Goal: Task Accomplishment & Management: Manage account settings

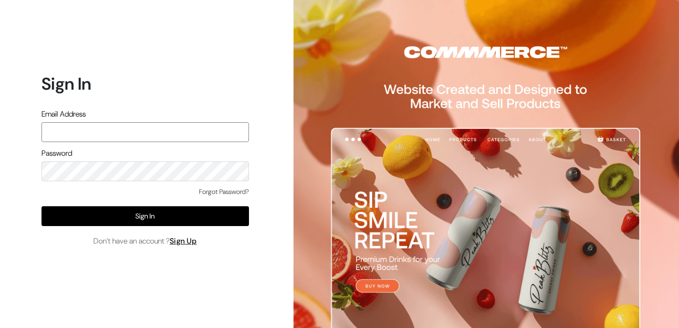
type input "[EMAIL_ADDRESS][DOMAIN_NAME]"
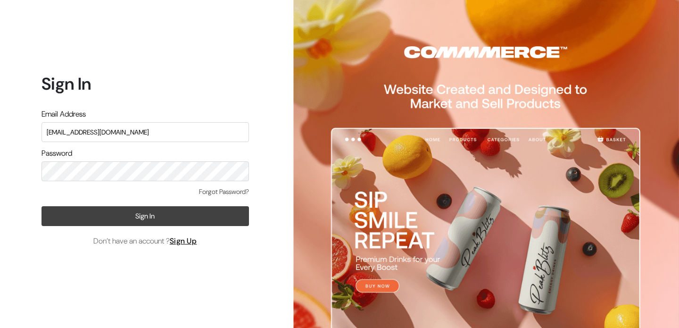
click at [145, 222] on button "Sign In" at bounding box center [146, 216] width 208 height 20
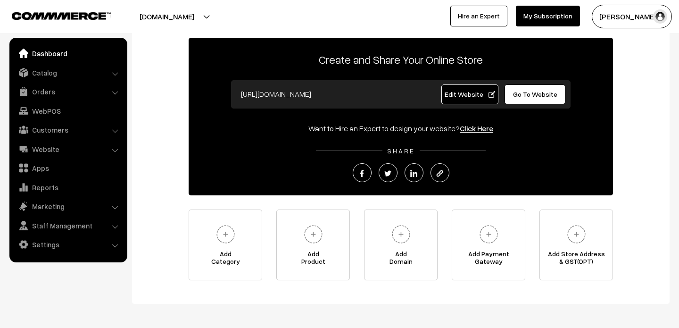
scroll to position [67, 0]
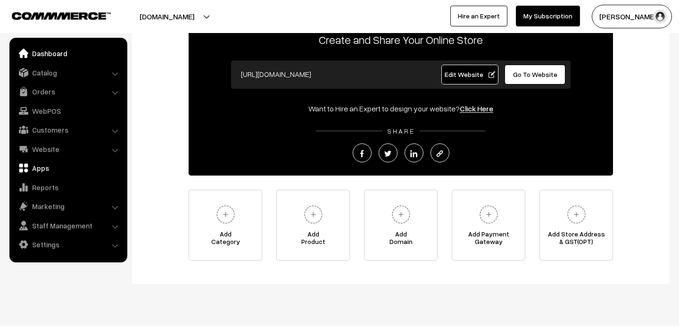
click at [49, 170] on link "Apps" at bounding box center [68, 167] width 112 height 17
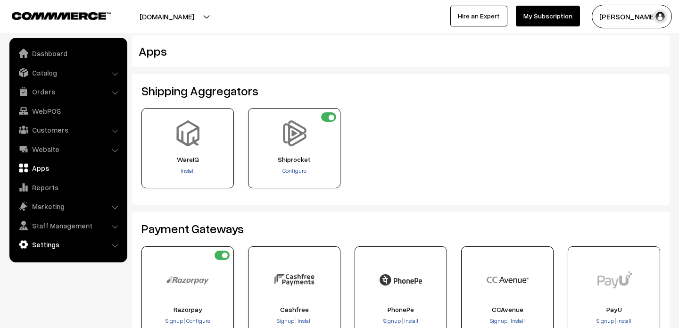
click at [58, 243] on link "Settings" at bounding box center [68, 244] width 112 height 17
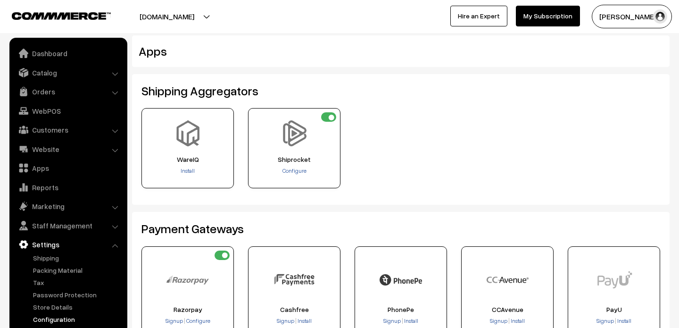
click at [59, 316] on link "Configuration" at bounding box center [77, 319] width 93 height 10
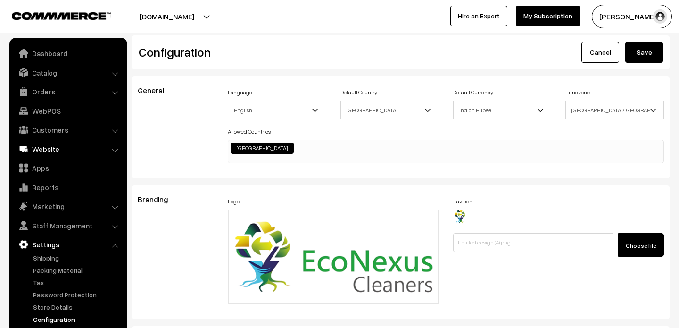
click at [49, 155] on link "Website" at bounding box center [68, 149] width 112 height 17
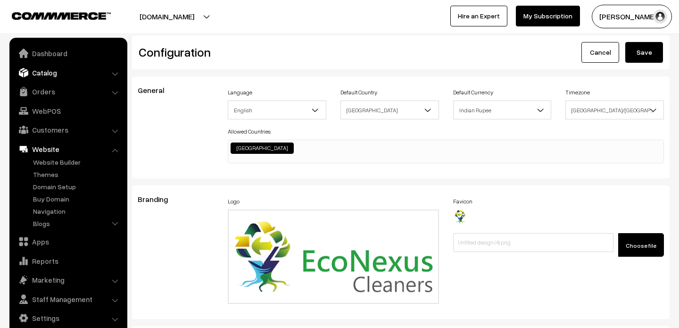
click at [50, 70] on link "Catalog" at bounding box center [68, 72] width 112 height 17
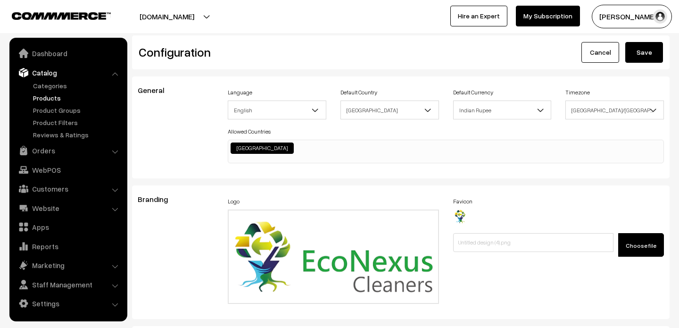
click at [54, 98] on link "Products" at bounding box center [77, 98] width 93 height 10
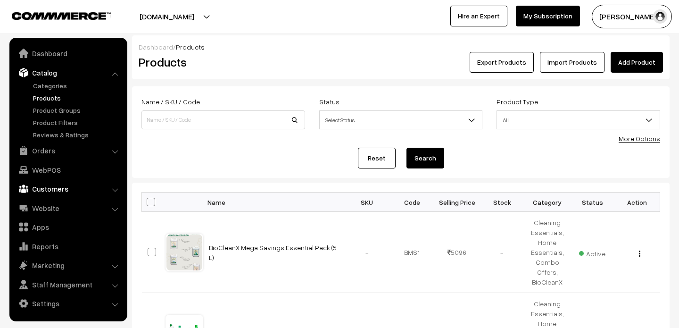
click at [51, 187] on link "Customers" at bounding box center [68, 188] width 112 height 17
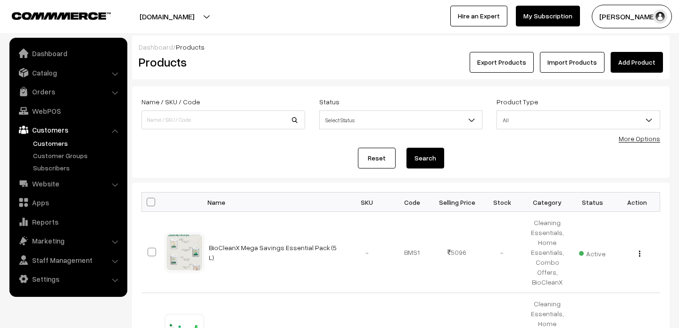
click at [57, 144] on link "Customers" at bounding box center [77, 143] width 93 height 10
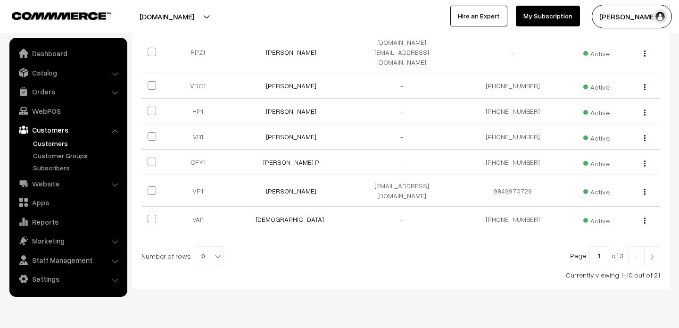
scroll to position [264, 0]
click at [199, 246] on span "10" at bounding box center [209, 255] width 27 height 19
select select "30"
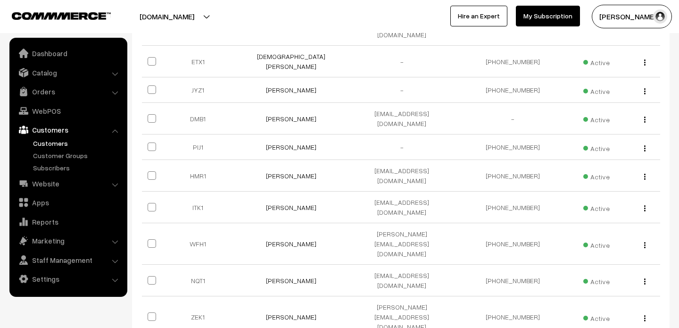
scroll to position [520, 0]
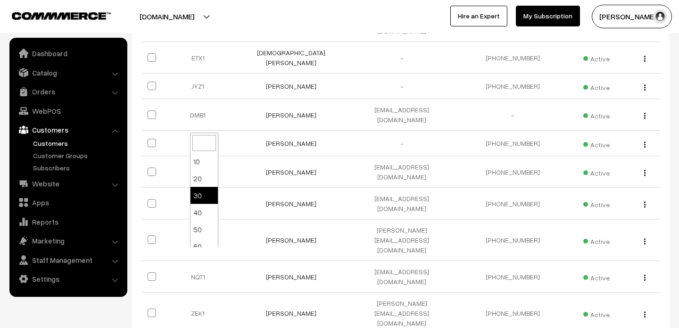
select select "40"
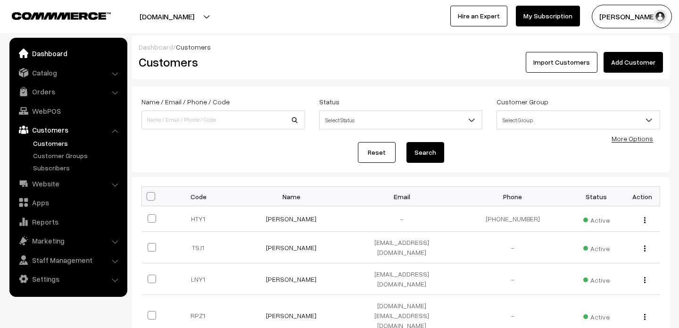
click at [52, 54] on link "Dashboard" at bounding box center [68, 53] width 112 height 17
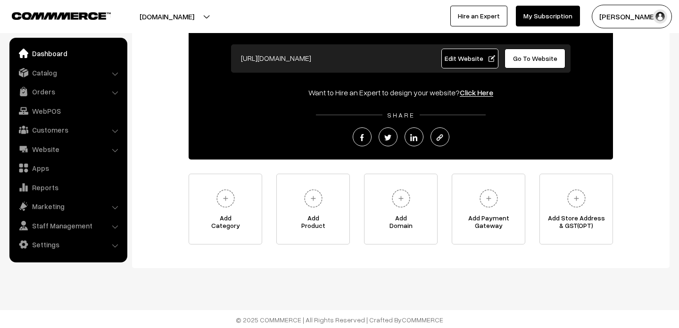
scroll to position [84, 0]
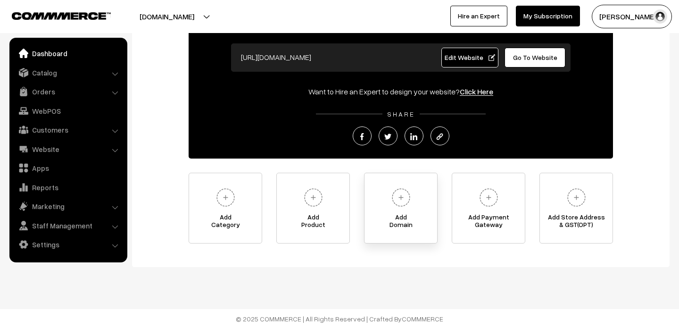
click at [393, 208] on img at bounding box center [401, 197] width 26 height 26
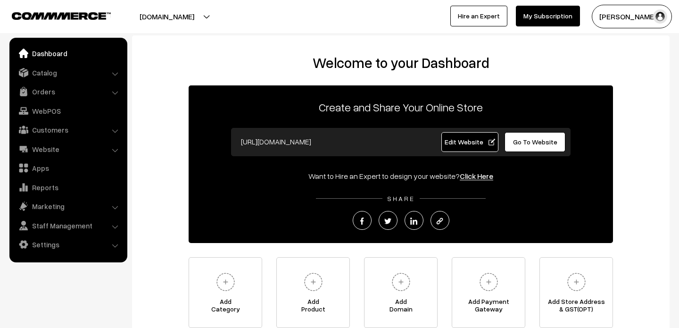
scroll to position [84, 0]
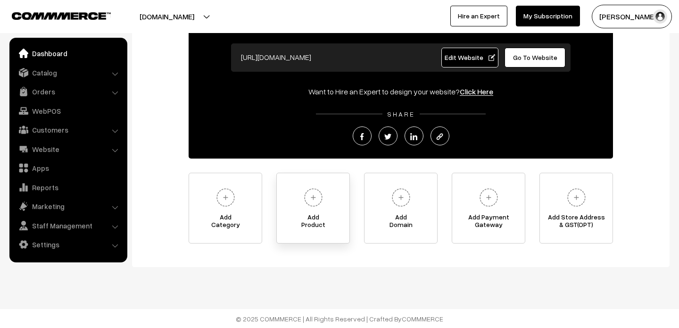
click at [303, 192] on img at bounding box center [314, 197] width 26 height 26
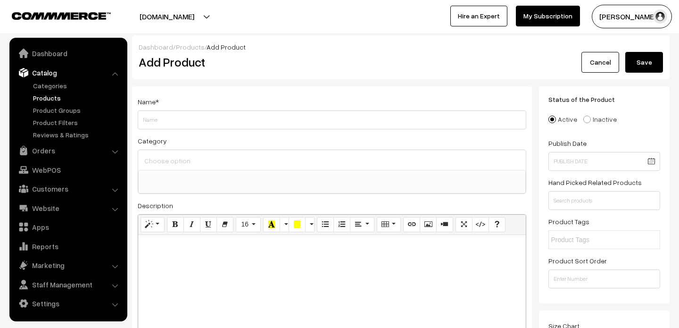
select select
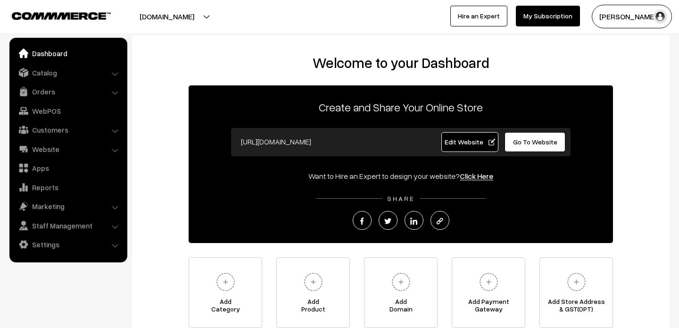
scroll to position [84, 0]
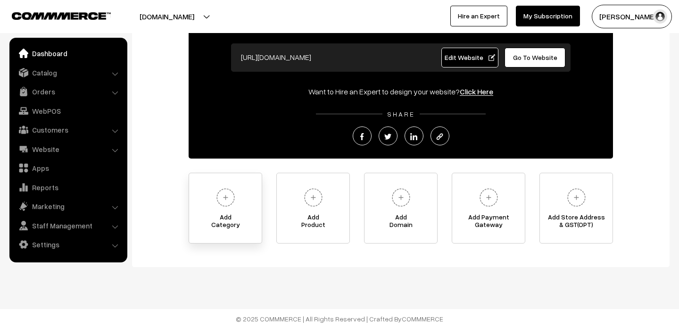
click at [242, 210] on link "Add Category" at bounding box center [226, 208] width 74 height 71
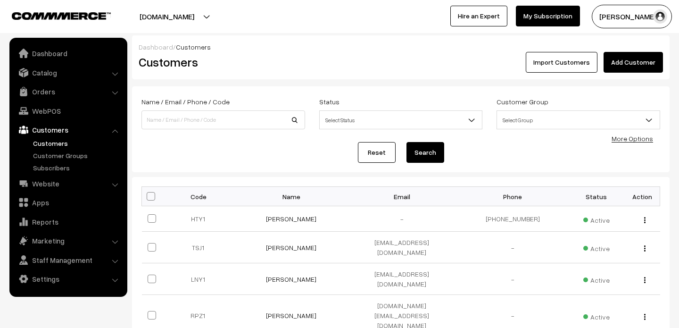
click at [635, 16] on button "[PERSON_NAME]" at bounding box center [632, 17] width 80 height 24
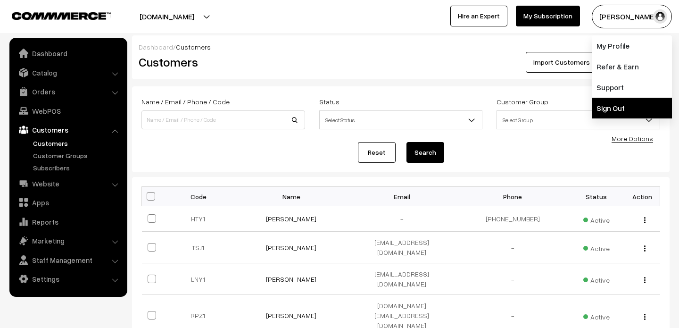
click at [621, 104] on link "Sign Out" at bounding box center [632, 108] width 80 height 21
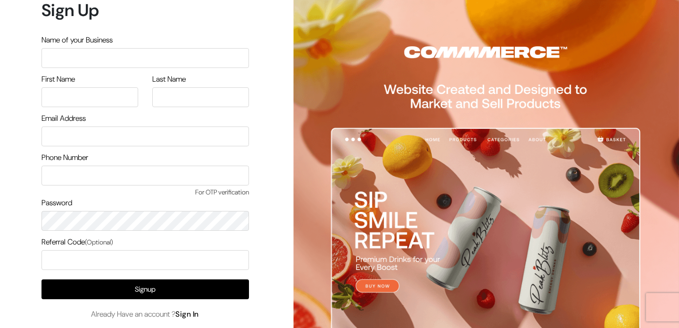
click at [191, 313] on link "Sign In" at bounding box center [188, 314] width 24 height 10
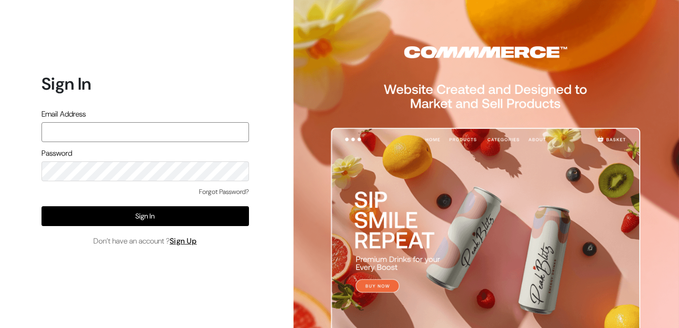
type input "[EMAIL_ADDRESS][DOMAIN_NAME]"
